Goal: Use online tool/utility: Utilize a website feature to perform a specific function

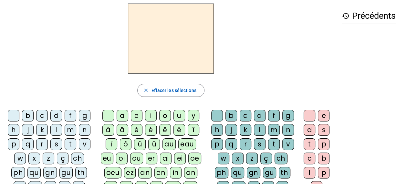
scroll to position [26, 0]
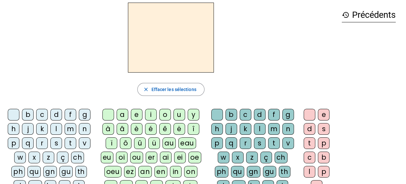
click at [30, 116] on div "b" at bounding box center [28, 115] width 12 height 12
click at [165, 117] on div "o" at bounding box center [165, 115] width 12 height 12
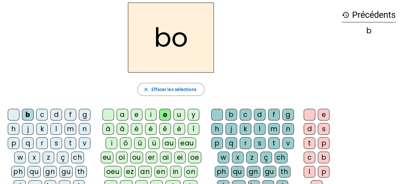
click at [256, 127] on div "l" at bounding box center [260, 129] width 12 height 12
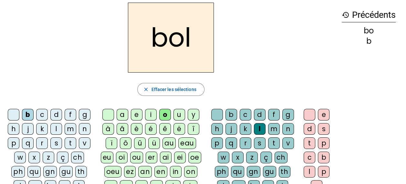
click at [57, 144] on div "s" at bounding box center [56, 143] width 12 height 12
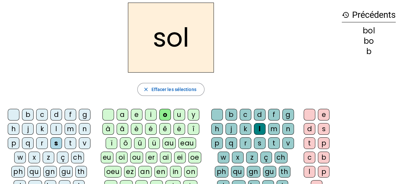
click at [149, 112] on div "i" at bounding box center [151, 115] width 12 height 12
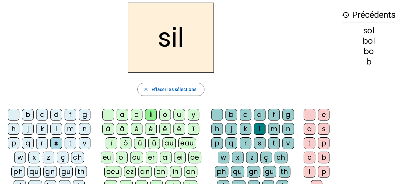
click at [218, 111] on div at bounding box center [217, 115] width 12 height 12
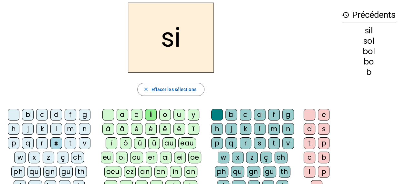
click at [82, 130] on div "n" at bounding box center [85, 129] width 12 height 12
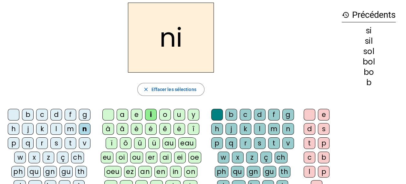
click at [134, 115] on div "e" at bounding box center [137, 115] width 12 height 12
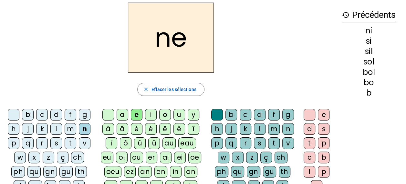
click at [55, 129] on div "l" at bounding box center [56, 129] width 12 height 12
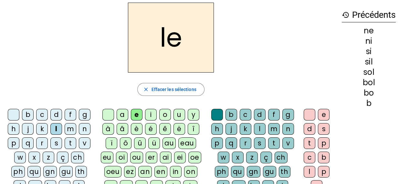
click at [123, 115] on div "a" at bounding box center [123, 115] width 12 height 12
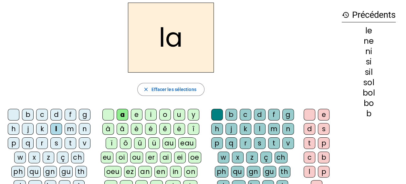
click at [79, 141] on div "v" at bounding box center [85, 143] width 12 height 12
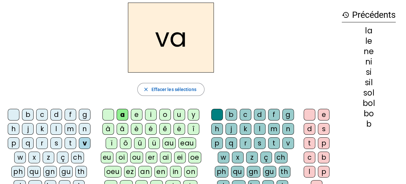
click at [69, 144] on div "t" at bounding box center [71, 143] width 12 height 12
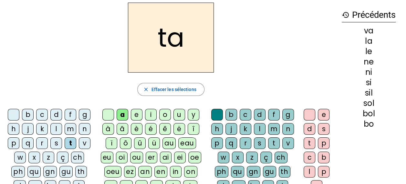
click at [134, 111] on div "e" at bounding box center [137, 115] width 12 height 12
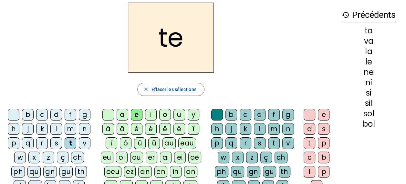
click at [58, 111] on div "d" at bounding box center [56, 115] width 12 height 12
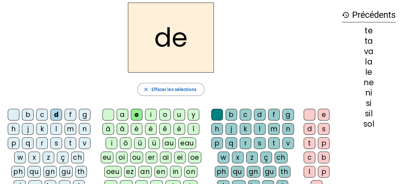
click at [70, 127] on div "m" at bounding box center [71, 129] width 12 height 12
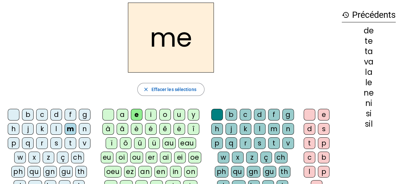
click at [123, 113] on div "a" at bounding box center [123, 115] width 12 height 12
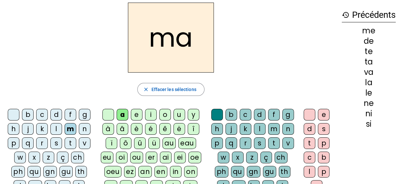
click at [259, 129] on div "l" at bounding box center [260, 129] width 12 height 12
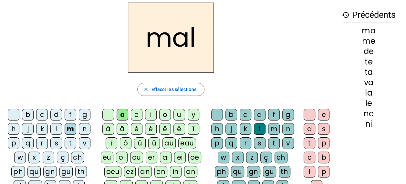
click at [28, 116] on div "b" at bounding box center [28, 115] width 12 height 12
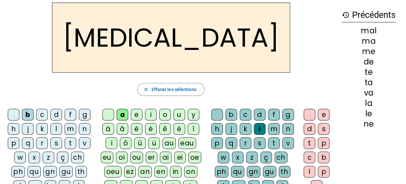
click at [242, 116] on div "c" at bounding box center [246, 115] width 12 height 12
